Goal: Task Accomplishment & Management: Use online tool/utility

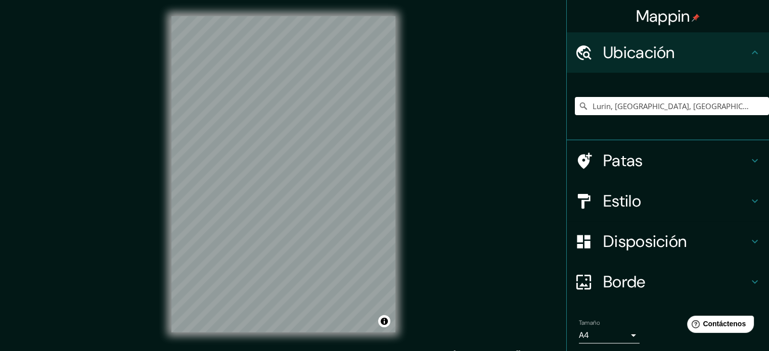
click at [655, 194] on h4 "Estilo" at bounding box center [676, 201] width 146 height 20
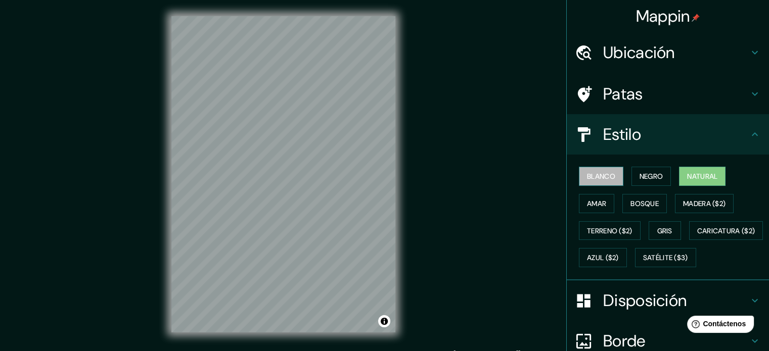
click at [597, 170] on font "Blanco" at bounding box center [601, 176] width 28 height 13
click at [631, 179] on button "Negro" at bounding box center [651, 176] width 40 height 19
click at [611, 179] on button "Blanco" at bounding box center [601, 176] width 44 height 19
click at [631, 179] on button "Negro" at bounding box center [651, 176] width 40 height 19
click at [673, 177] on div "Blanco Negro Natural Amar Bosque Madera ($2) Terreno ($2) Gris Caricatura ($2) …" at bounding box center [672, 217] width 194 height 109
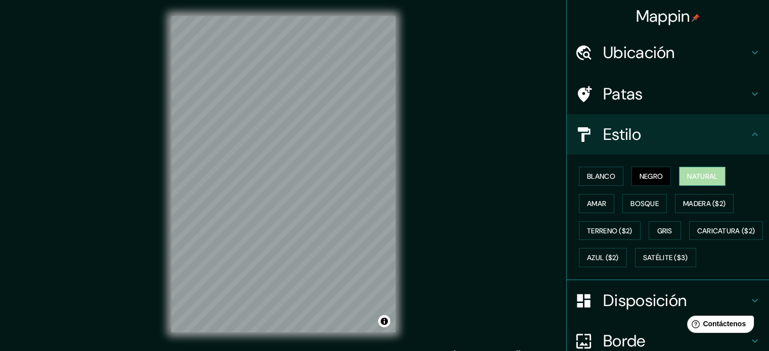
click at [687, 178] on font "Natural" at bounding box center [702, 176] width 30 height 9
click at [595, 234] on font "Terreno ($2)" at bounding box center [609, 230] width 45 height 9
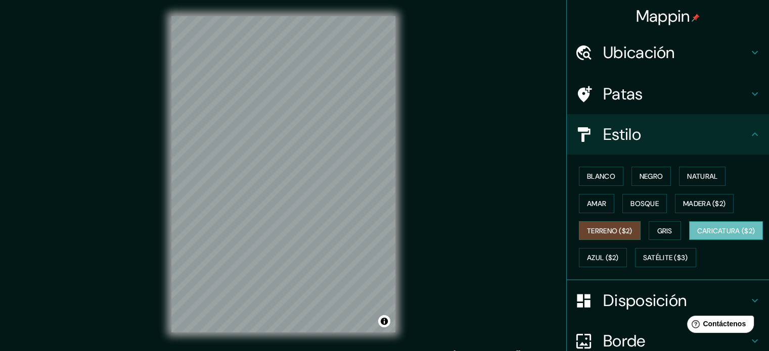
click at [697, 238] on font "Caricatura ($2)" at bounding box center [726, 230] width 58 height 13
click at [602, 229] on font "Terreno ($2)" at bounding box center [609, 230] width 45 height 9
click at [657, 224] on font "Gris" at bounding box center [664, 230] width 15 height 13
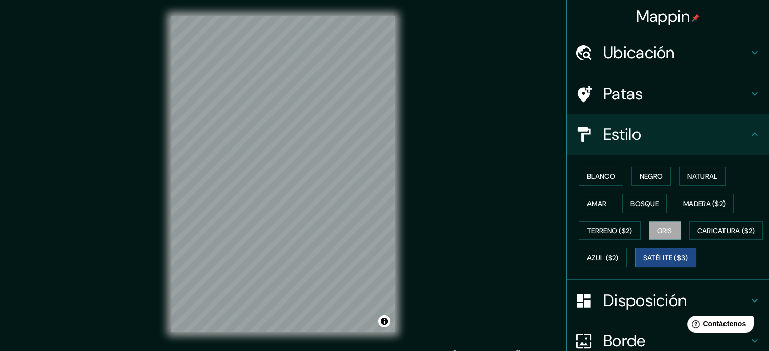
click at [643, 263] on font "Satélite ($3)" at bounding box center [665, 258] width 45 height 9
click at [697, 236] on font "Caricatura ($2)" at bounding box center [726, 230] width 58 height 9
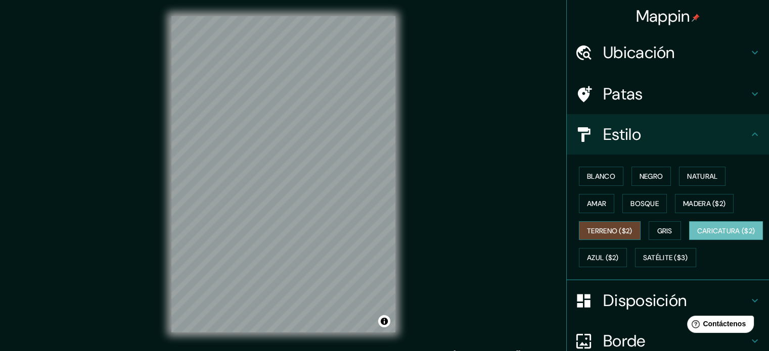
click at [605, 224] on font "Terreno ($2)" at bounding box center [609, 230] width 45 height 13
click at [594, 201] on font "Amar" at bounding box center [596, 203] width 19 height 9
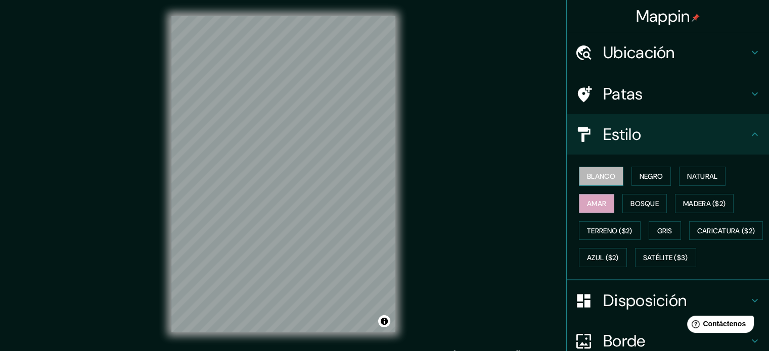
click at [598, 179] on font "Blanco" at bounding box center [601, 176] width 28 height 9
click at [639, 172] on font "Negro" at bounding box center [651, 176] width 24 height 9
click at [597, 167] on button "Blanco" at bounding box center [601, 176] width 44 height 19
click at [631, 167] on button "Negro" at bounding box center [651, 176] width 40 height 19
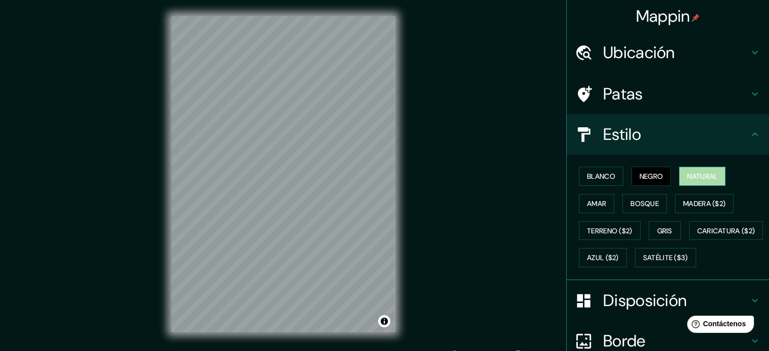
click at [679, 177] on button "Natural" at bounding box center [702, 176] width 47 height 19
click at [644, 202] on font "Bosque" at bounding box center [644, 203] width 28 height 9
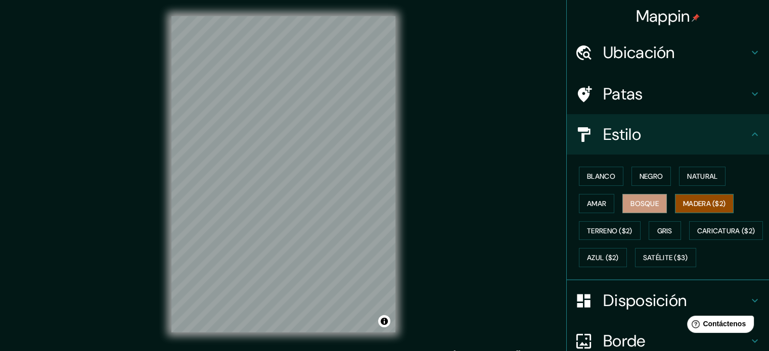
click at [693, 206] on font "Madera ($2)" at bounding box center [704, 203] width 42 height 9
click at [687, 172] on font "Natural" at bounding box center [702, 176] width 30 height 9
